Goal: Task Accomplishment & Management: Use online tool/utility

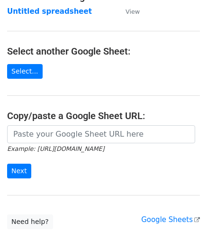
scroll to position [95, 0]
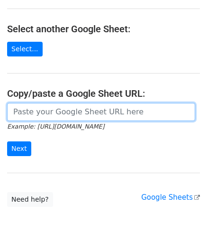
click at [49, 114] on input "url" at bounding box center [101, 112] width 188 height 18
paste input "https://docs.google.com/spreadsheets/d/1jIi8JbCorhQGE0QeRaxjpCthN7Dwcr_OoFuC896…"
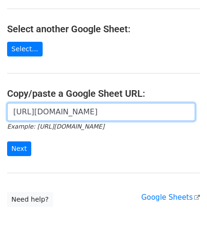
scroll to position [0, 200]
type input "https://docs.google.com/spreadsheets/d/1jIi8JbCorhQGE0QeRaxjpCthN7Dwcr_OoFuC896…"
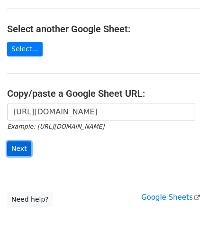
click at [16, 145] on input "Next" at bounding box center [19, 148] width 24 height 15
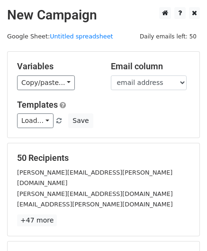
scroll to position [116, 0]
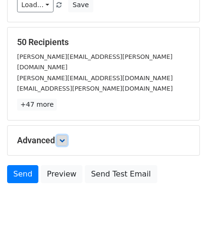
click at [65, 137] on icon at bounding box center [62, 140] width 6 height 6
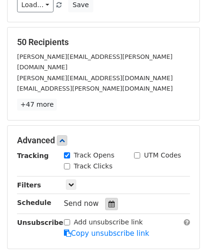
click at [109, 200] on icon at bounding box center [112, 203] width 6 height 7
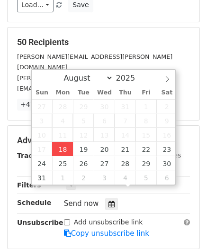
type input "[DATE] 12:00"
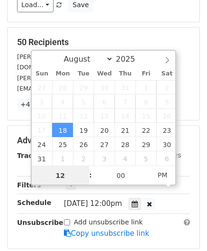
paste input "Hour"
type input "2"
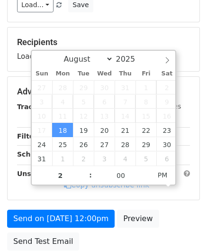
type input "[DATE] 14:00"
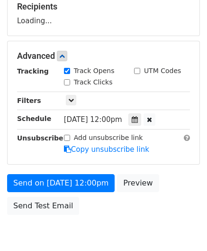
scroll to position [174, 0]
